Goal: Task Accomplishment & Management: Use online tool/utility

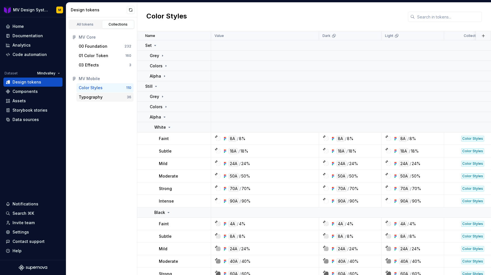
click at [94, 98] on div "Typography" at bounding box center [91, 97] width 24 height 6
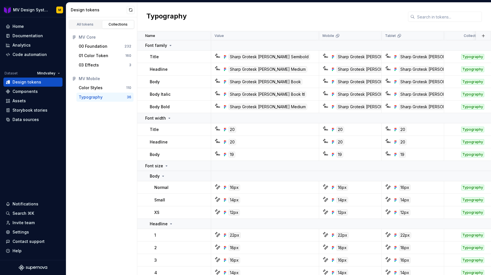
click at [111, 97] on div "Typography" at bounding box center [103, 97] width 48 height 6
click at [167, 45] on div "Font family" at bounding box center [159, 46] width 28 height 6
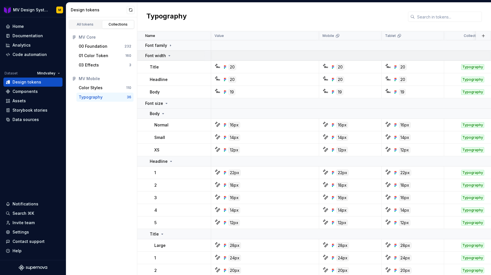
click at [167, 54] on icon at bounding box center [169, 55] width 5 height 5
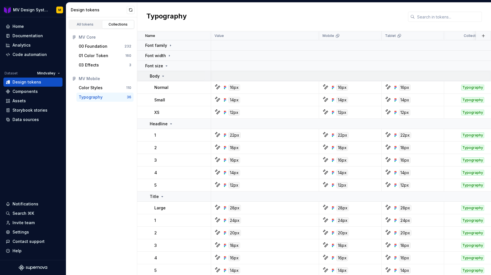
click at [162, 76] on icon at bounding box center [163, 76] width 5 height 5
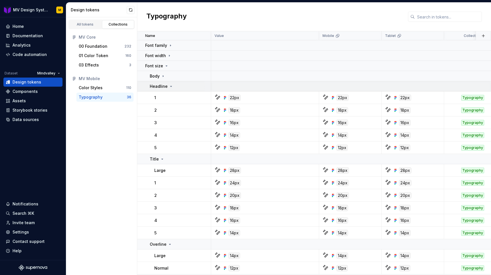
click at [164, 82] on td "Headline" at bounding box center [174, 86] width 74 height 10
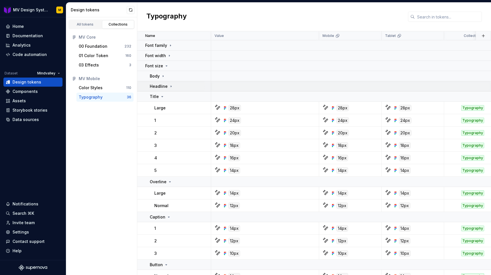
click at [164, 83] on td "Headline" at bounding box center [174, 86] width 74 height 10
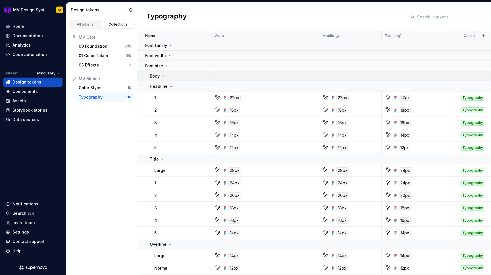
click at [163, 76] on icon at bounding box center [163, 76] width 5 height 5
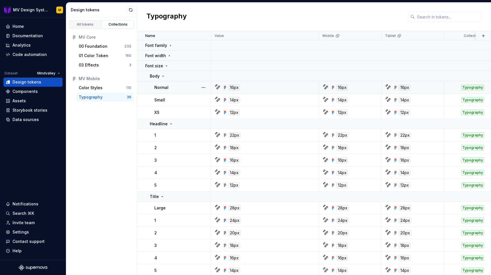
click at [186, 87] on div "Normal" at bounding box center [182, 88] width 56 height 6
click at [183, 102] on div "Small" at bounding box center [182, 100] width 56 height 6
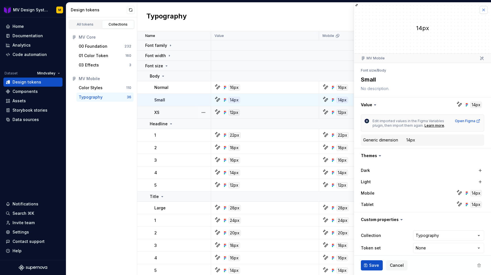
click at [485, 9] on button "button" at bounding box center [484, 10] width 8 height 8
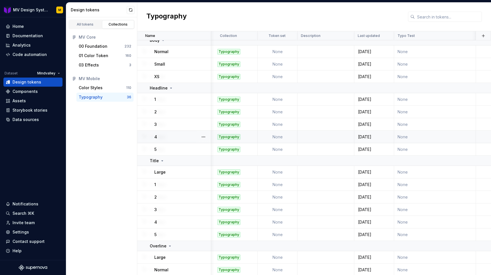
scroll to position [0, 244]
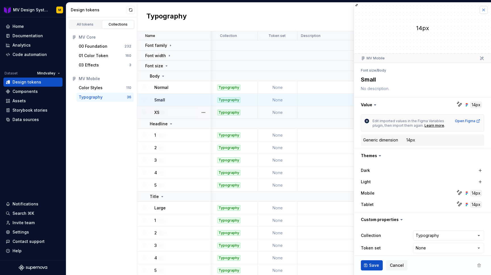
type textarea "*"
click at [485, 9] on button "button" at bounding box center [484, 10] width 8 height 8
